Goal: Task Accomplishment & Management: Use online tool/utility

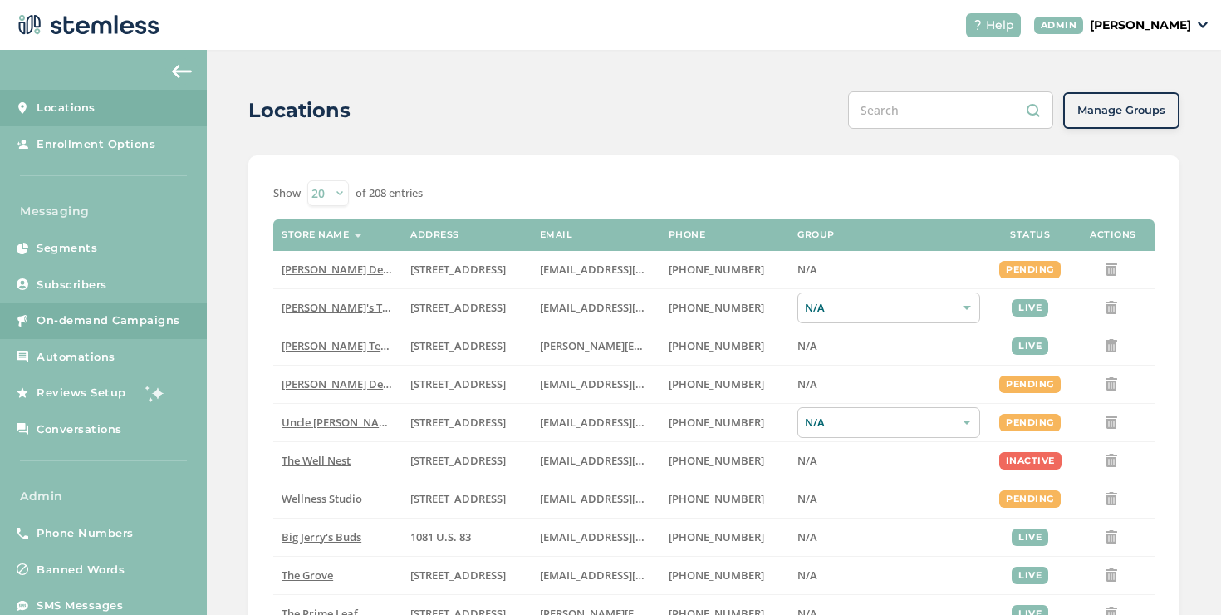
click at [113, 326] on span "On-demand Campaigns" at bounding box center [109, 320] width 144 height 17
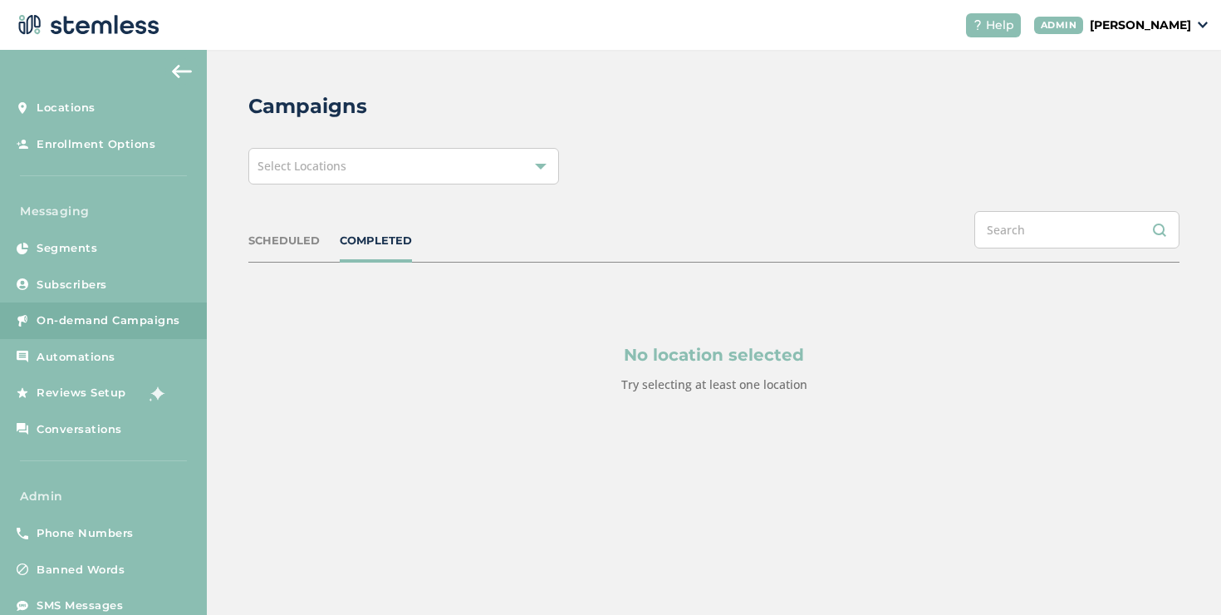
click at [372, 154] on div "Select Locations" at bounding box center [403, 166] width 311 height 37
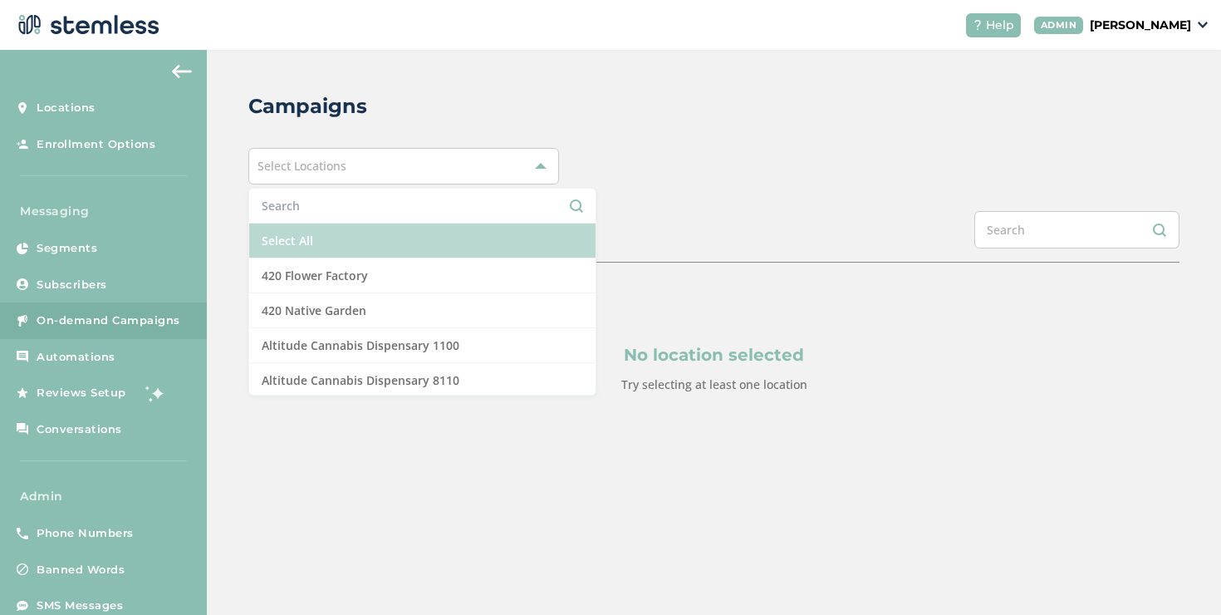
click at [304, 230] on li "Select All" at bounding box center [422, 240] width 346 height 35
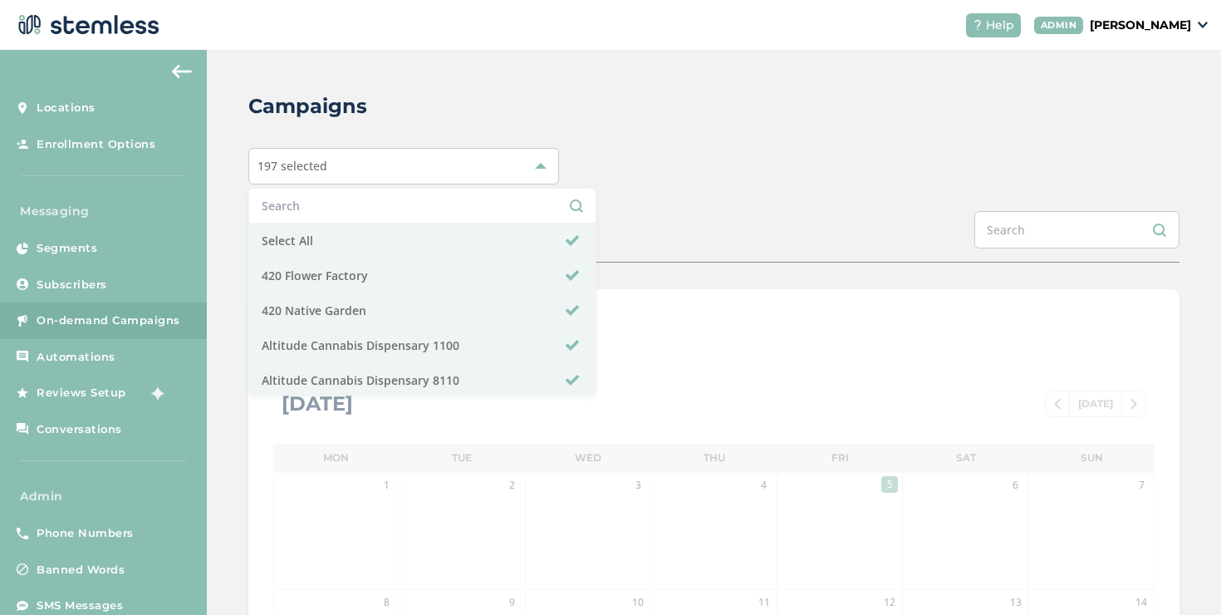
click at [739, 175] on div "197 selected Select All 420 Flower Factory 420 Native Garden Altitude Cannabis …" at bounding box center [713, 166] width 931 height 37
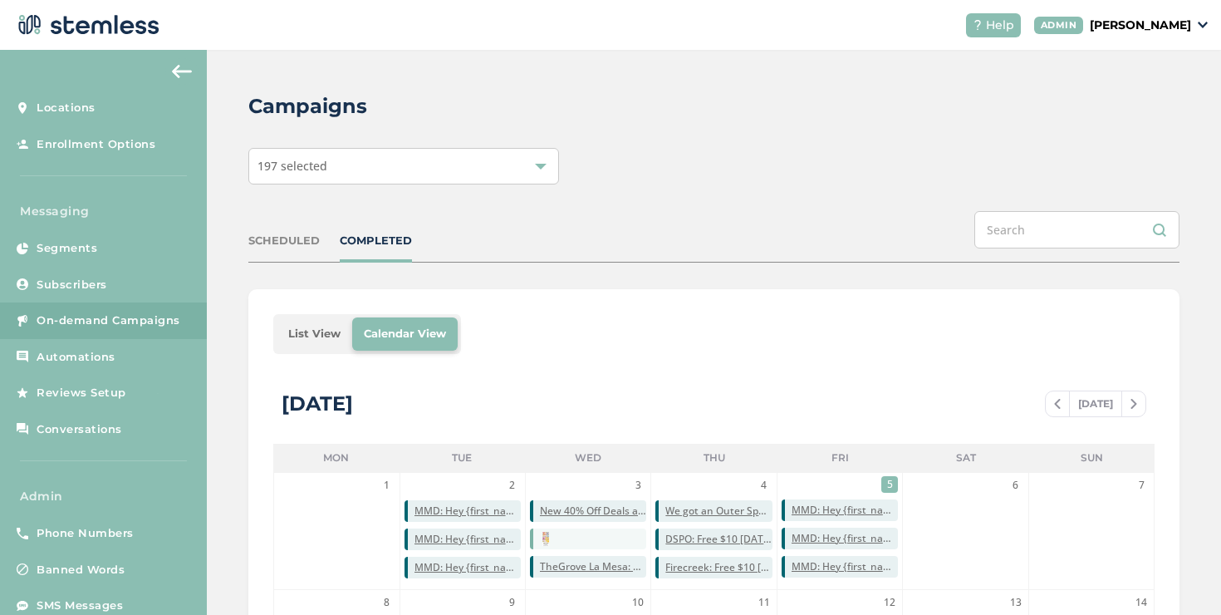
click at [324, 339] on li "List View" at bounding box center [315, 333] width 76 height 33
